Goal: Task Accomplishment & Management: Manage account settings

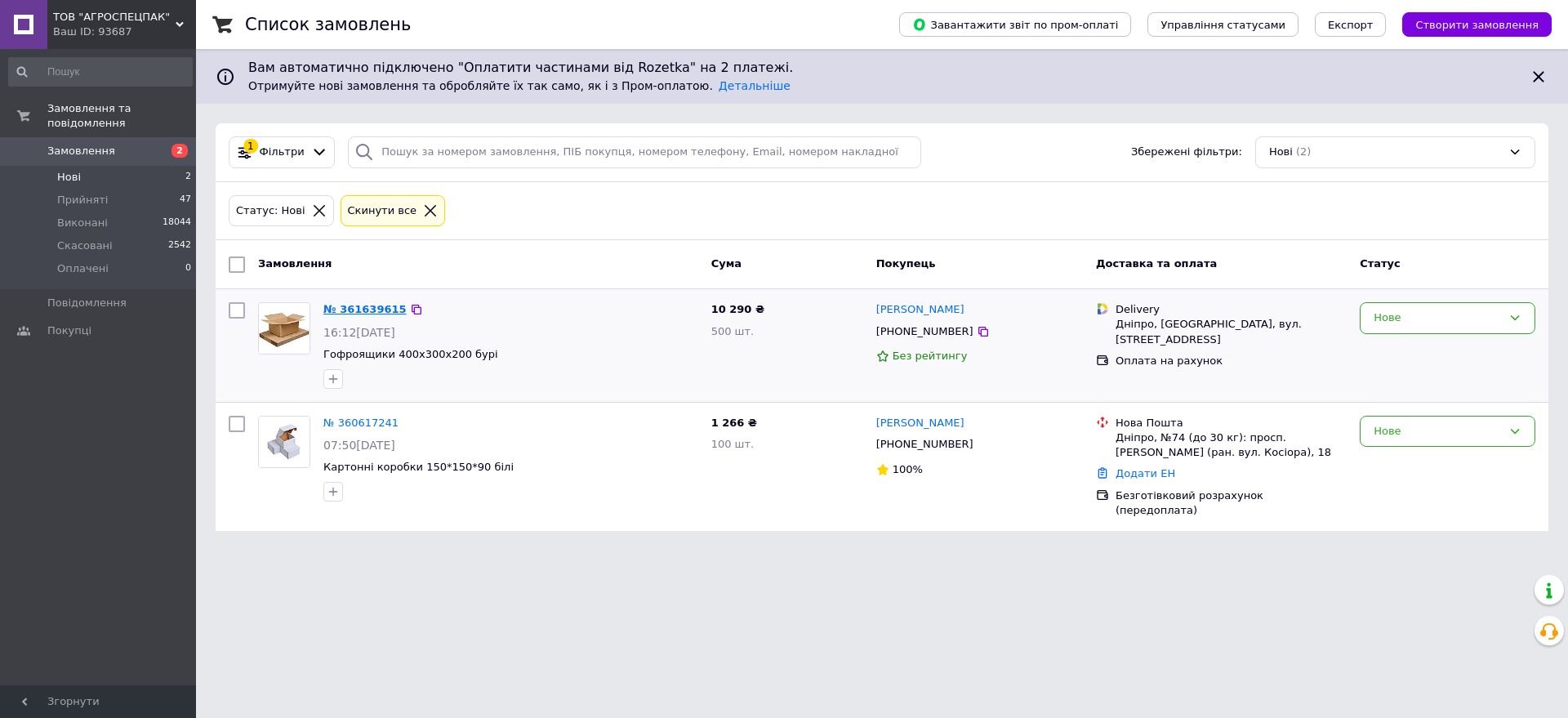
click at [372, 305] on link "№ 361639615" at bounding box center [365, 308] width 83 height 12
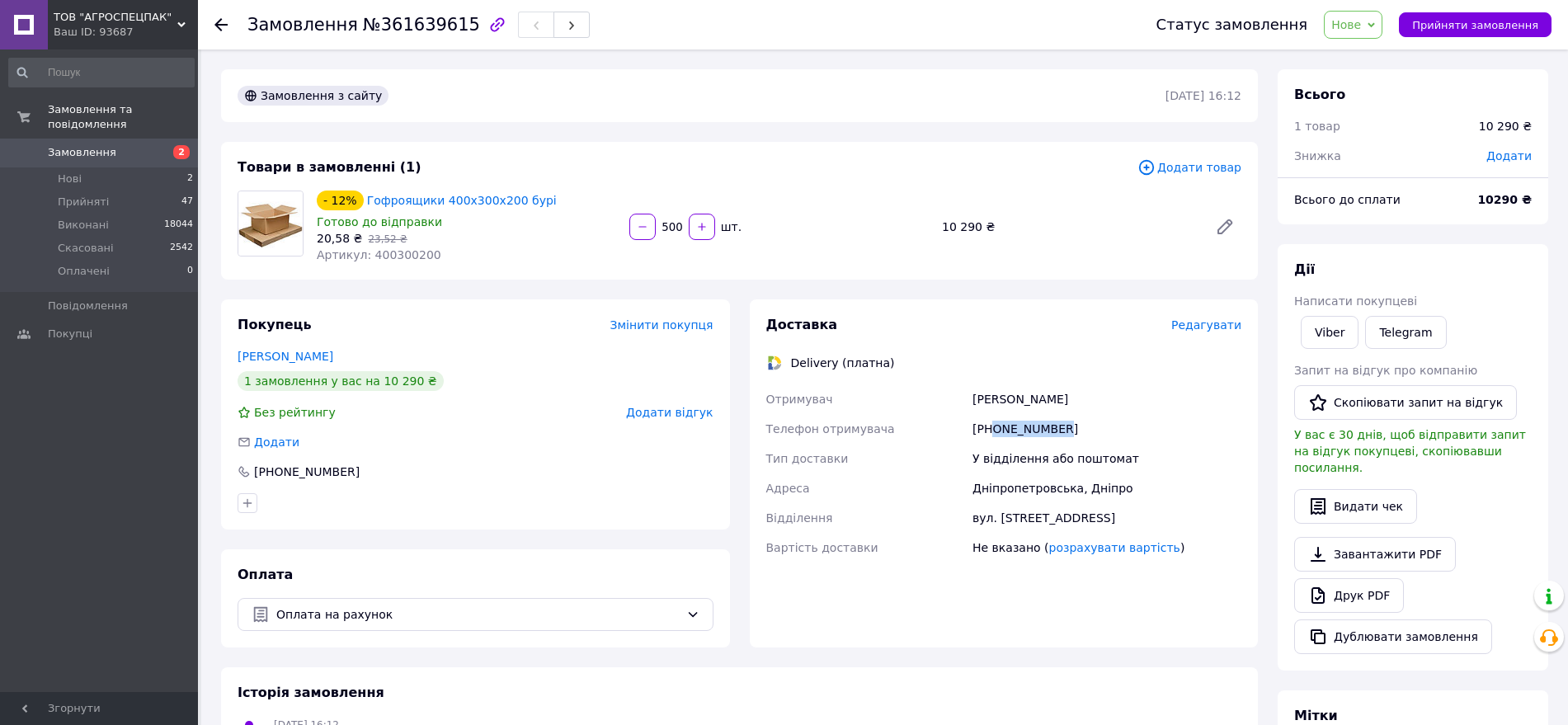
drag, startPoint x: 993, startPoint y: 429, endPoint x: 1068, endPoint y: 419, distance: 75.7
click at [1068, 419] on div "+380990950598" at bounding box center [1106, 428] width 276 height 30
copy div "0990950598"
click at [1001, 449] on div "У відділення або поштомат" at bounding box center [1106, 458] width 276 height 30
drag, startPoint x: 1009, startPoint y: 424, endPoint x: 1031, endPoint y: 428, distance: 22.4
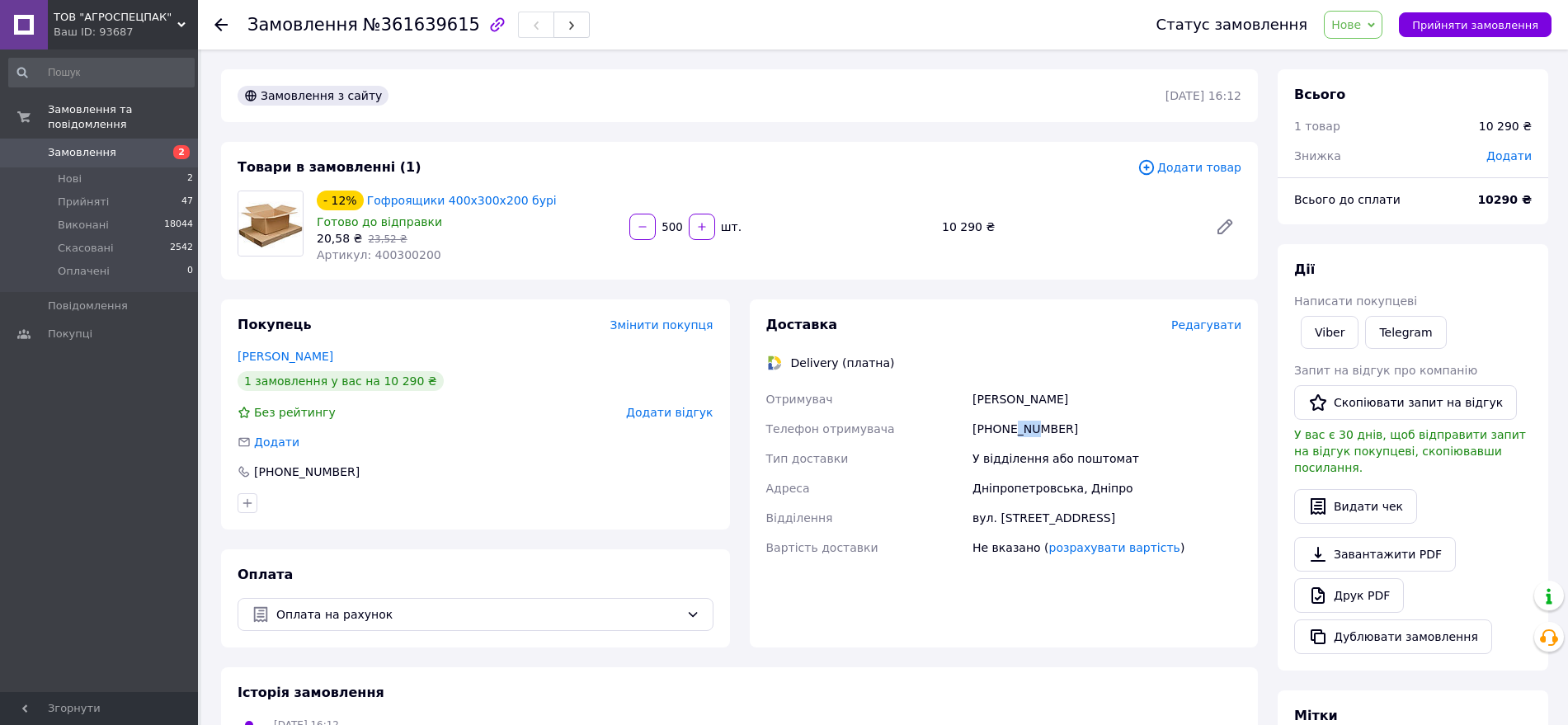
click at [1031, 428] on div "+380990950598" at bounding box center [1106, 428] width 276 height 30
drag, startPoint x: 1103, startPoint y: 513, endPoint x: 972, endPoint y: 512, distance: 131.0
click at [972, 512] on div "вул. Дніпросталівська, 5" at bounding box center [1106, 517] width 276 height 30
click at [1110, 485] on div "Дніпропетровська, Дніпро" at bounding box center [1106, 488] width 276 height 30
drag, startPoint x: 1088, startPoint y: 406, endPoint x: 941, endPoint y: 429, distance: 148.8
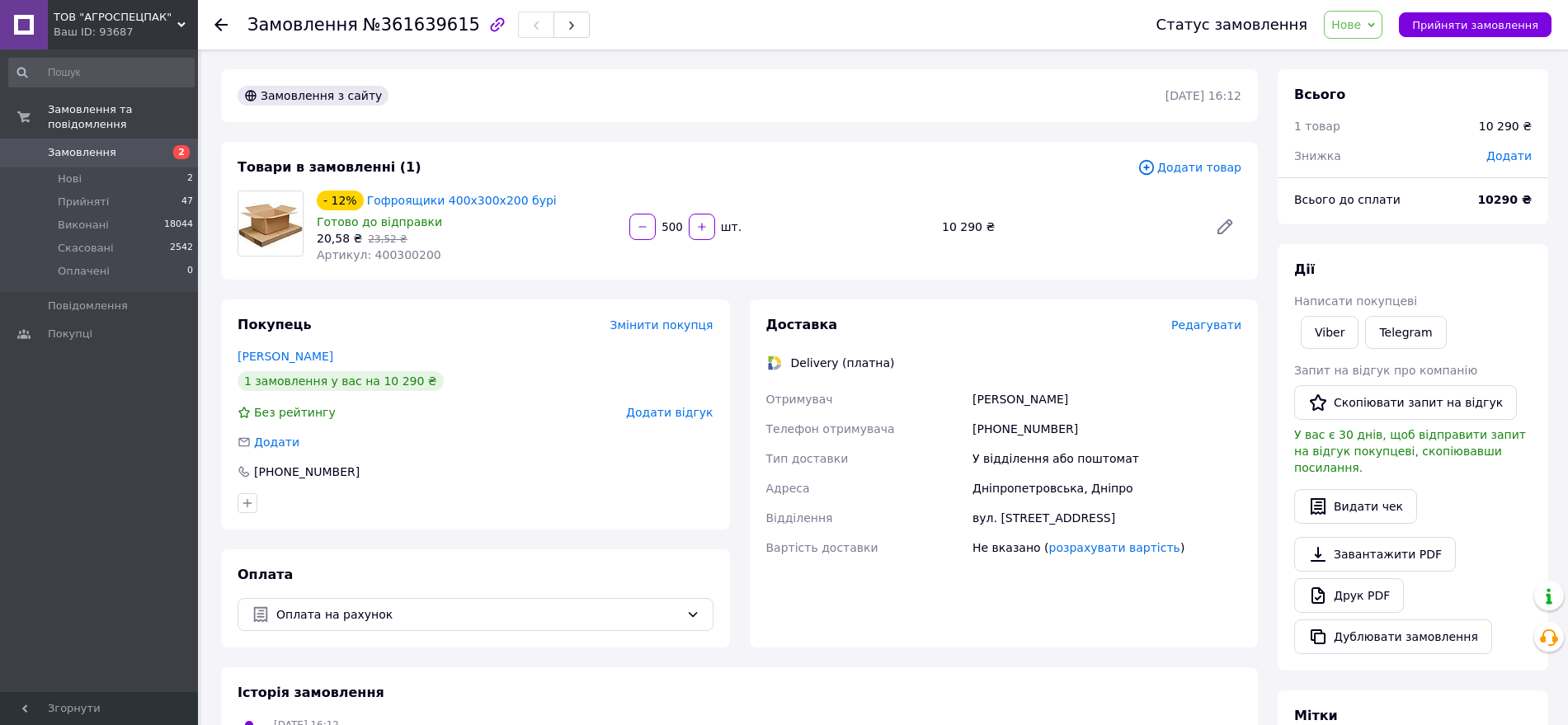
click at [958, 402] on div "Отримувач Данило Боярський Телефон отримувача +380990950598 Тип доставки У відд…" at bounding box center [1003, 474] width 482 height 178
copy div "Отримувач Данило Боярський"
drag, startPoint x: 995, startPoint y: 427, endPoint x: 1158, endPoint y: 478, distance: 170.8
click at [1072, 425] on div "+380990950598" at bounding box center [1106, 428] width 276 height 30
copy div "0990950598"
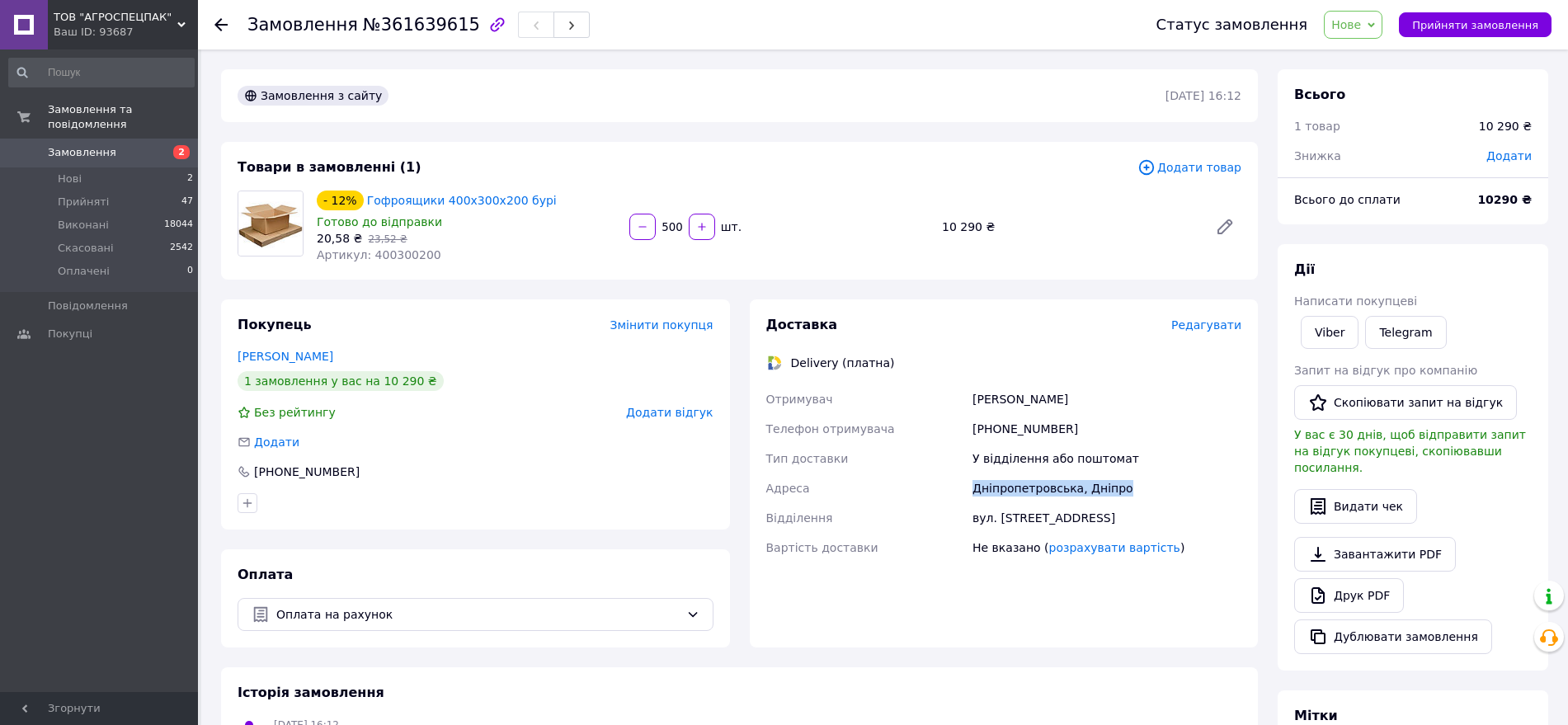
drag, startPoint x: 1116, startPoint y: 487, endPoint x: 956, endPoint y: 479, distance: 160.2
click at [957, 479] on div "Отримувач Данило Боярський Телефон отримувача +380990950598 Тип доставки У відд…" at bounding box center [1003, 474] width 482 height 178
copy div "Адреса Дніпропетровська, Дніпро"
drag, startPoint x: 314, startPoint y: 237, endPoint x: 345, endPoint y: 242, distance: 31.4
click at [345, 242] on div "- 12% Гофроящики 400х300х200 бурі Готово до відправки 20,58 ₴   23,52 ₴ Артикул…" at bounding box center [466, 227] width 312 height 79
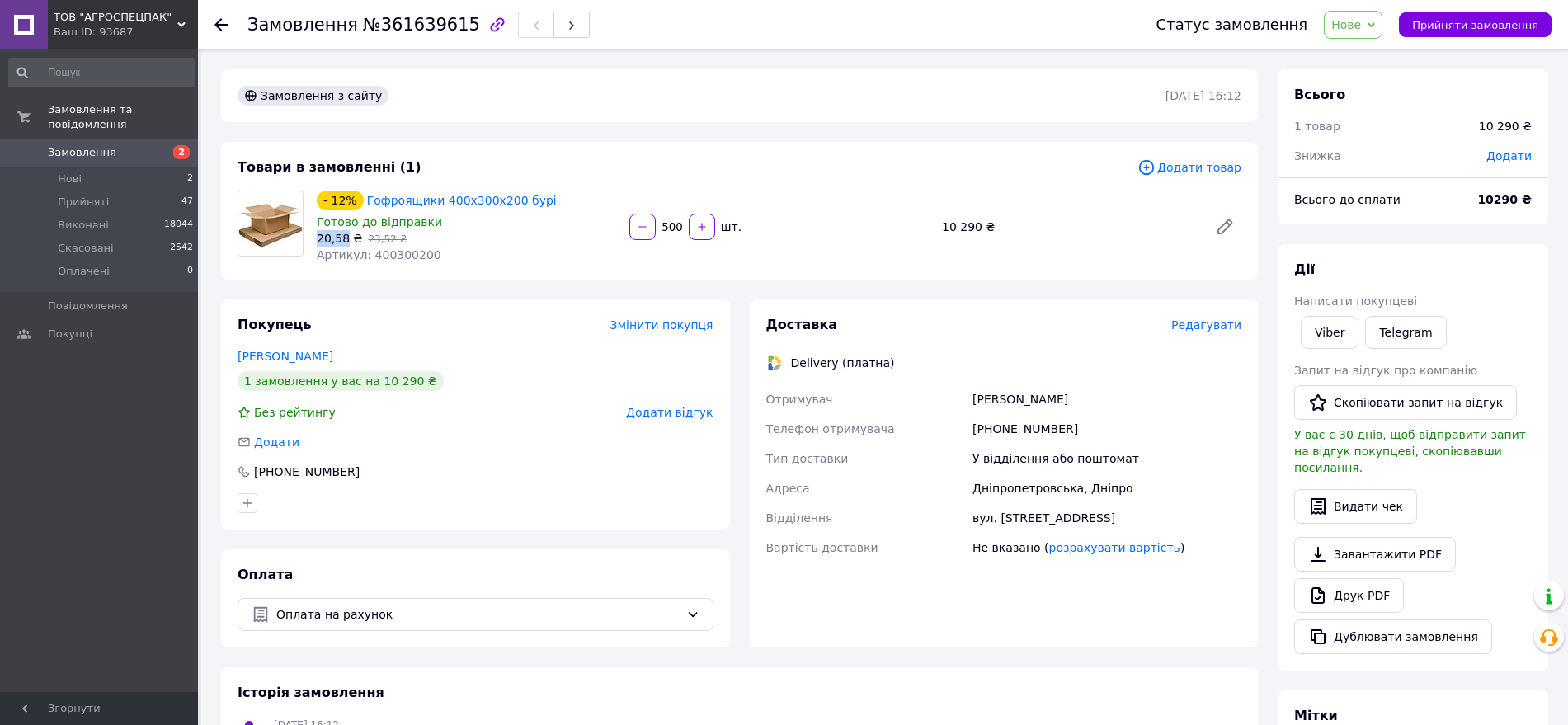
copy span "20,58"
drag, startPoint x: 350, startPoint y: 27, endPoint x: 444, endPoint y: 37, distance: 94.5
click at [444, 37] on div "Замовлення №361639615" at bounding box center [419, 24] width 342 height 28
click at [479, 24] on div at bounding box center [497, 25] width 35 height 35
click at [445, 24] on span "№361639615" at bounding box center [421, 24] width 117 height 19
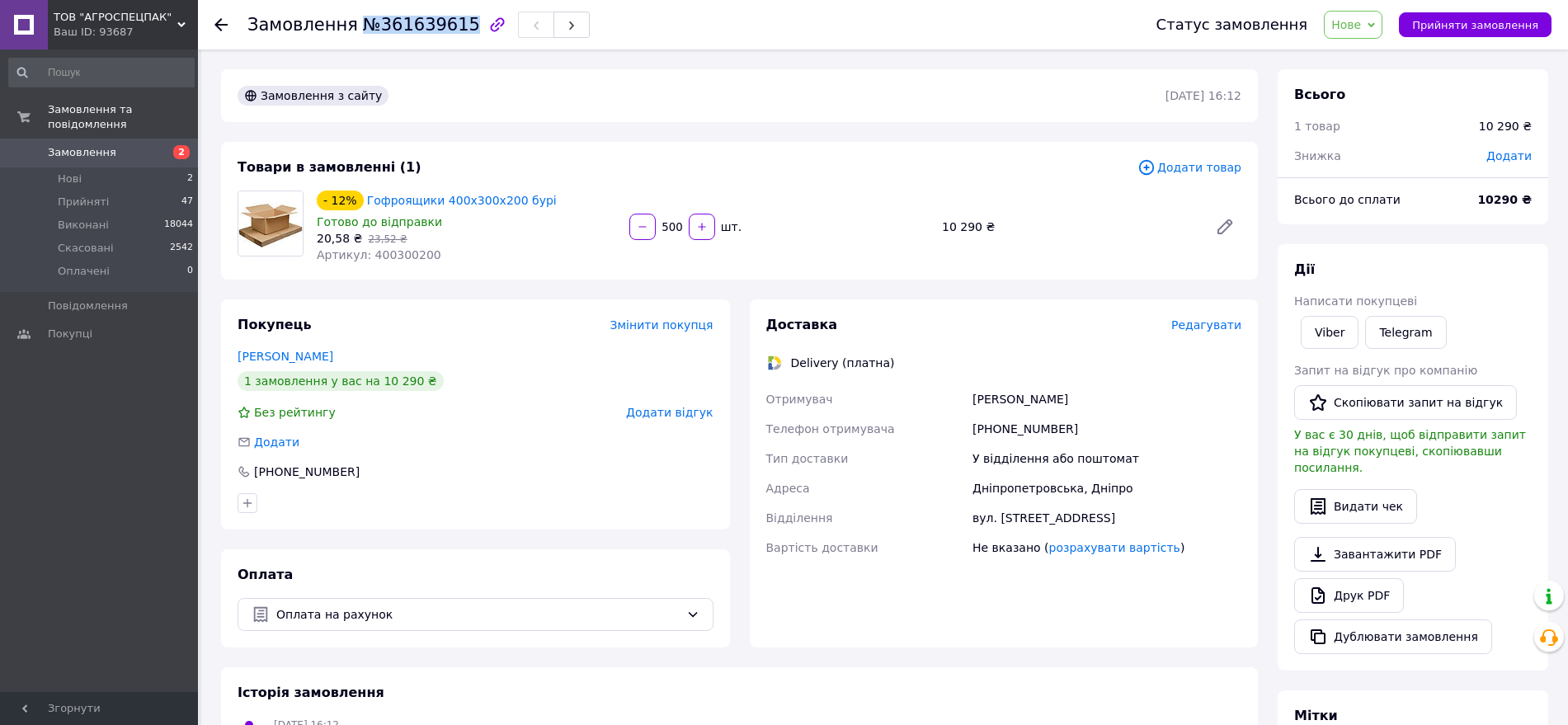
click at [450, 20] on span "№361639615" at bounding box center [421, 24] width 117 height 19
copy span "№361639615"
click at [1472, 31] on span "Прийняти замовлення" at bounding box center [1474, 25] width 127 height 13
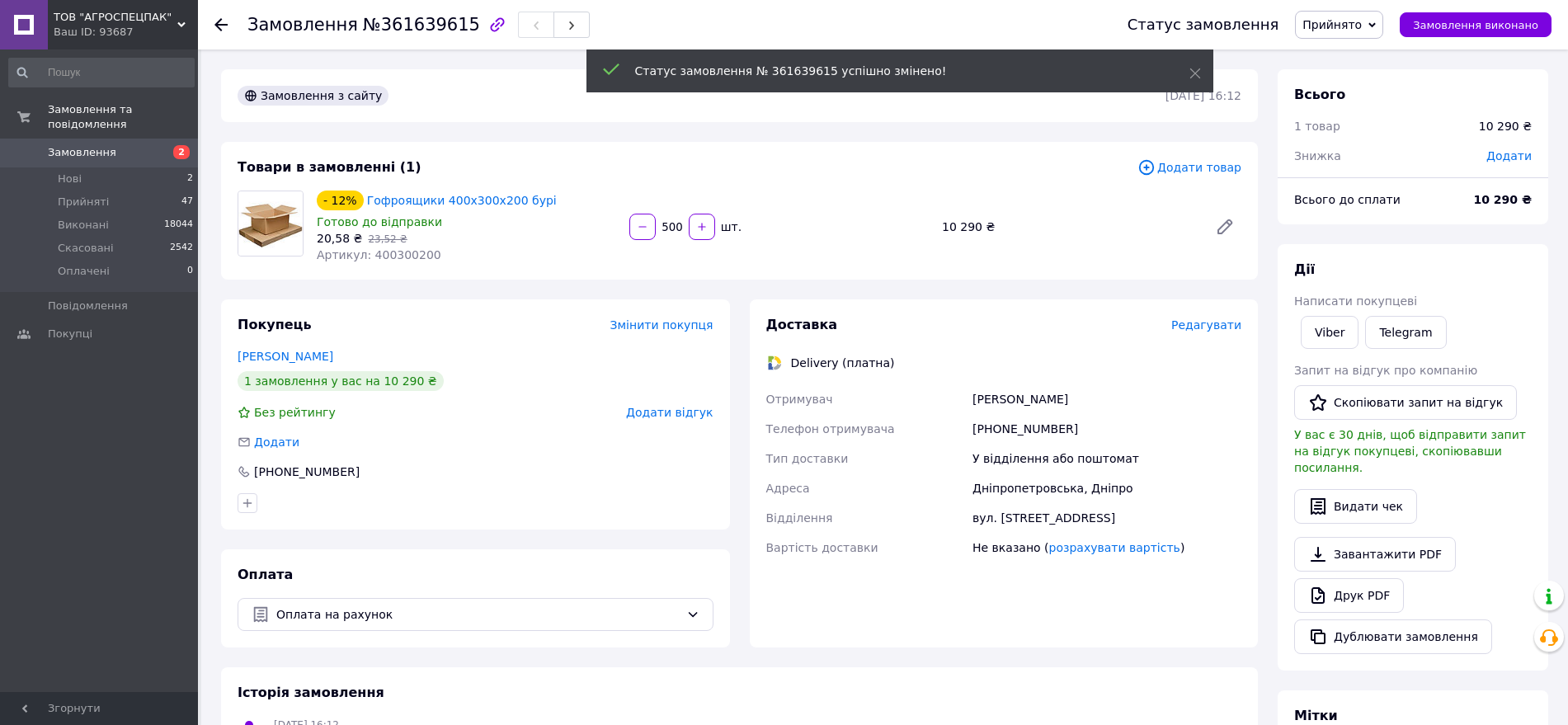
click at [221, 19] on icon at bounding box center [221, 25] width 14 height 14
